Goal: Contribute content: Add original content to the website for others to see

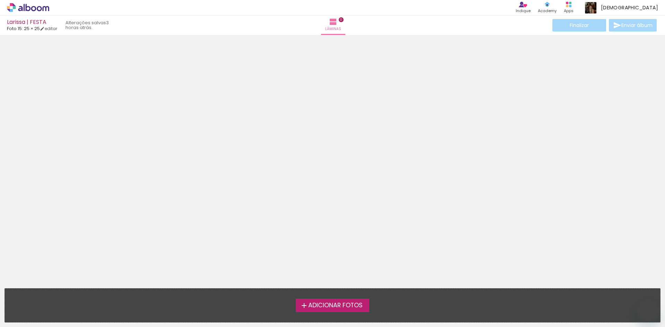
click at [335, 309] on span "Adicionar Fotos" at bounding box center [335, 306] width 54 height 6
click at [0, 0] on input "file" at bounding box center [0, 0] width 0 height 0
click at [322, 310] on label "Adicionar Fotos" at bounding box center [333, 305] width 74 height 13
click at [0, 0] on input "file" at bounding box center [0, 0] width 0 height 0
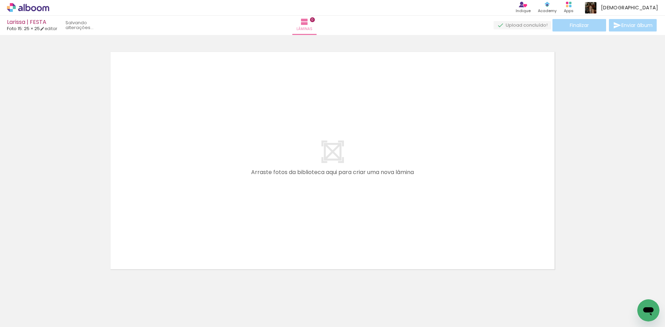
scroll to position [9, 0]
click at [16, 319] on span "Adicionar Fotos" at bounding box center [24, 318] width 21 height 8
click at [0, 0] on input "file" at bounding box center [0, 0] width 0 height 0
